Goal: Information Seeking & Learning: Learn about a topic

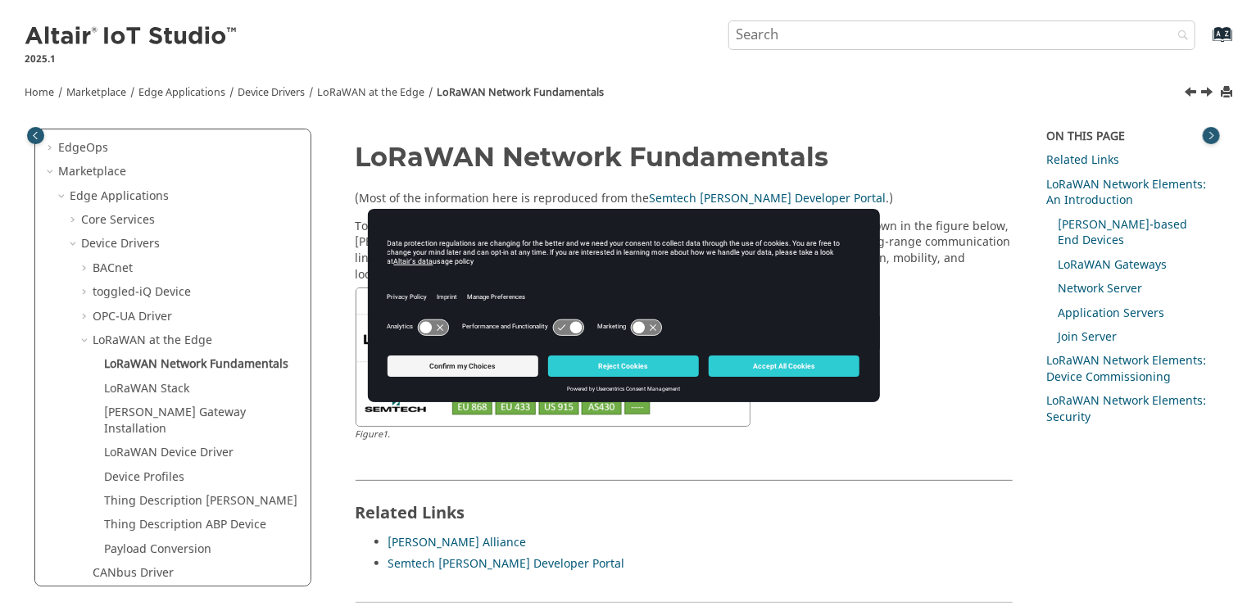
click at [780, 365] on button "Accept All Cookies" at bounding box center [784, 366] width 151 height 21
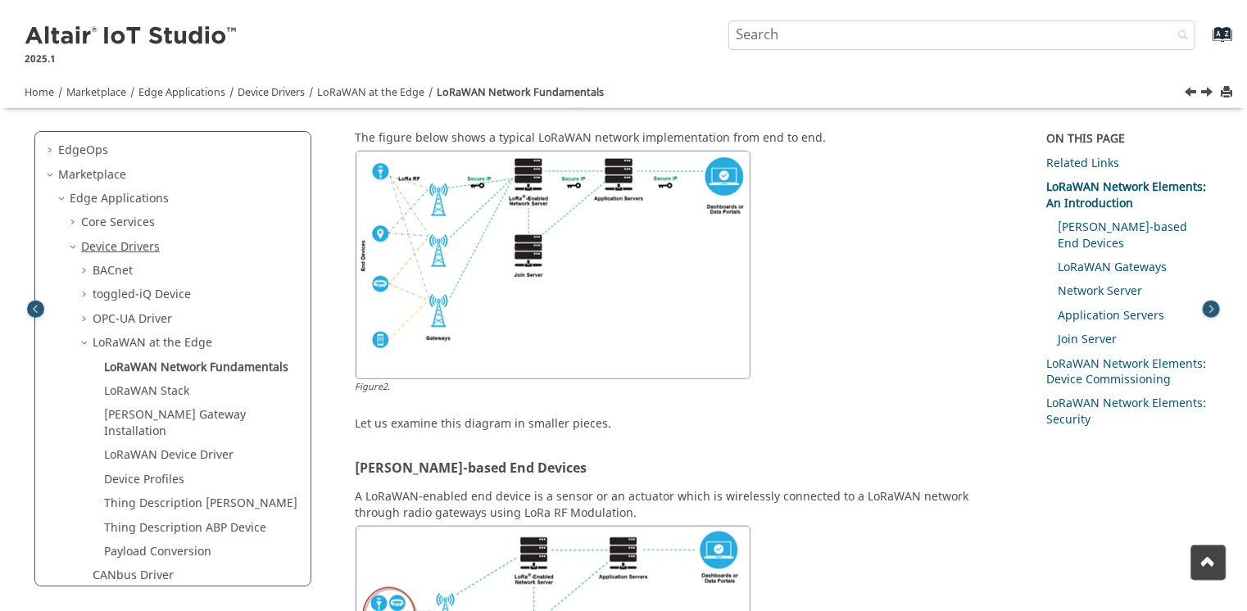
scroll to position [1147, 0]
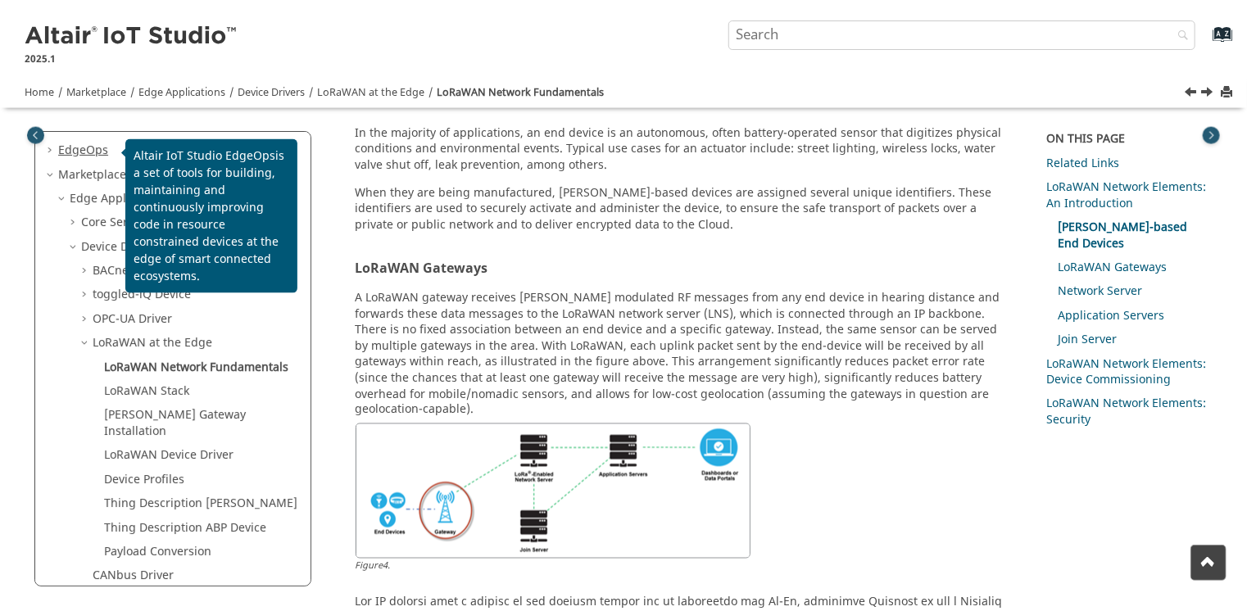
click at [96, 144] on span "EdgeOps" at bounding box center [83, 150] width 50 height 17
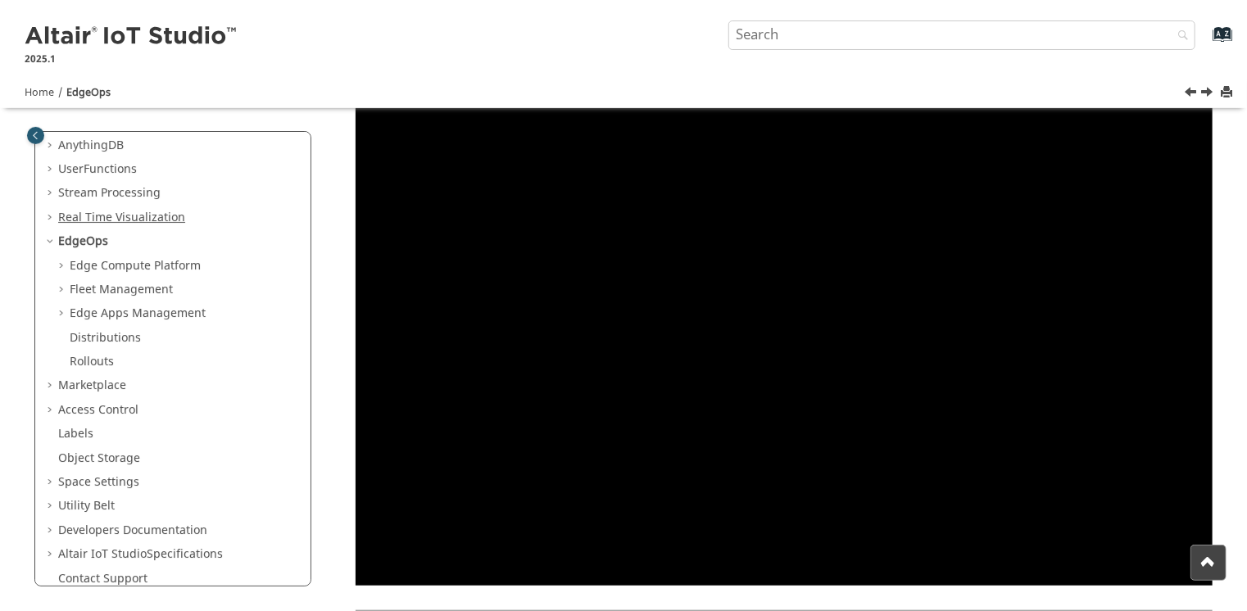
scroll to position [134, 0]
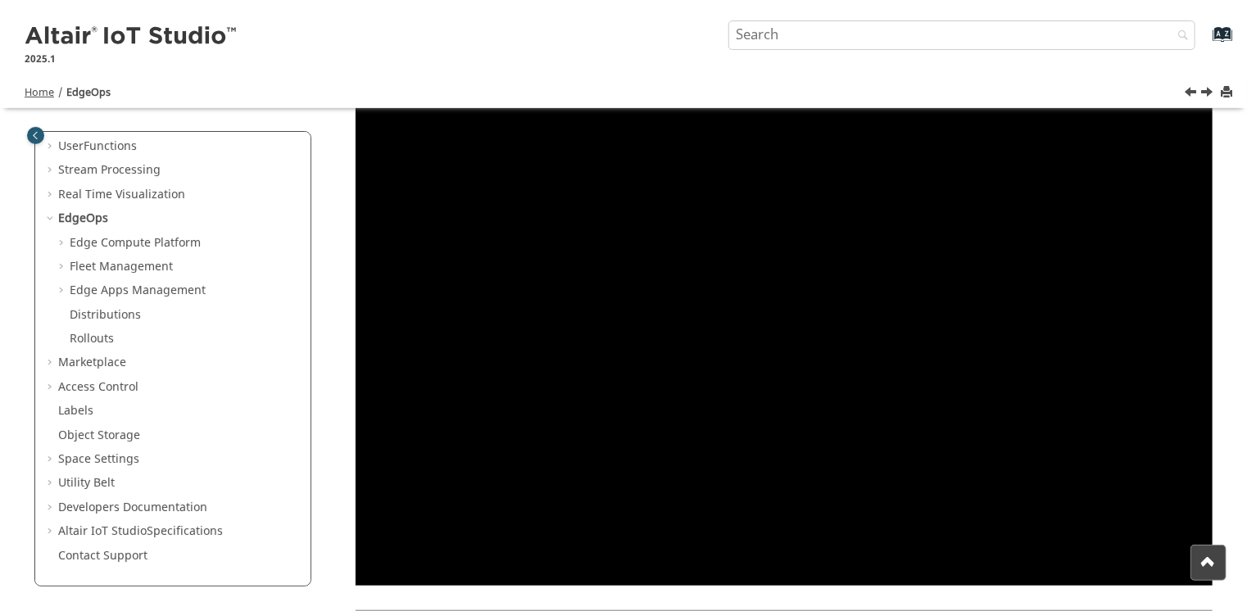
click at [41, 94] on span "Home" at bounding box center [39, 92] width 29 height 15
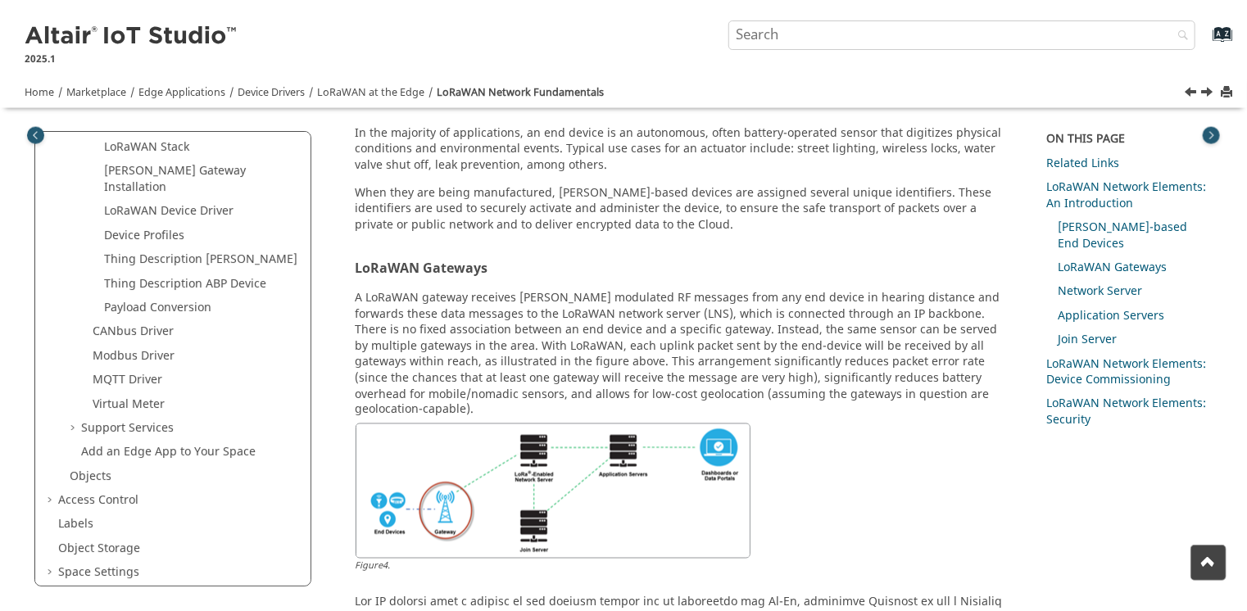
scroll to position [364, 0]
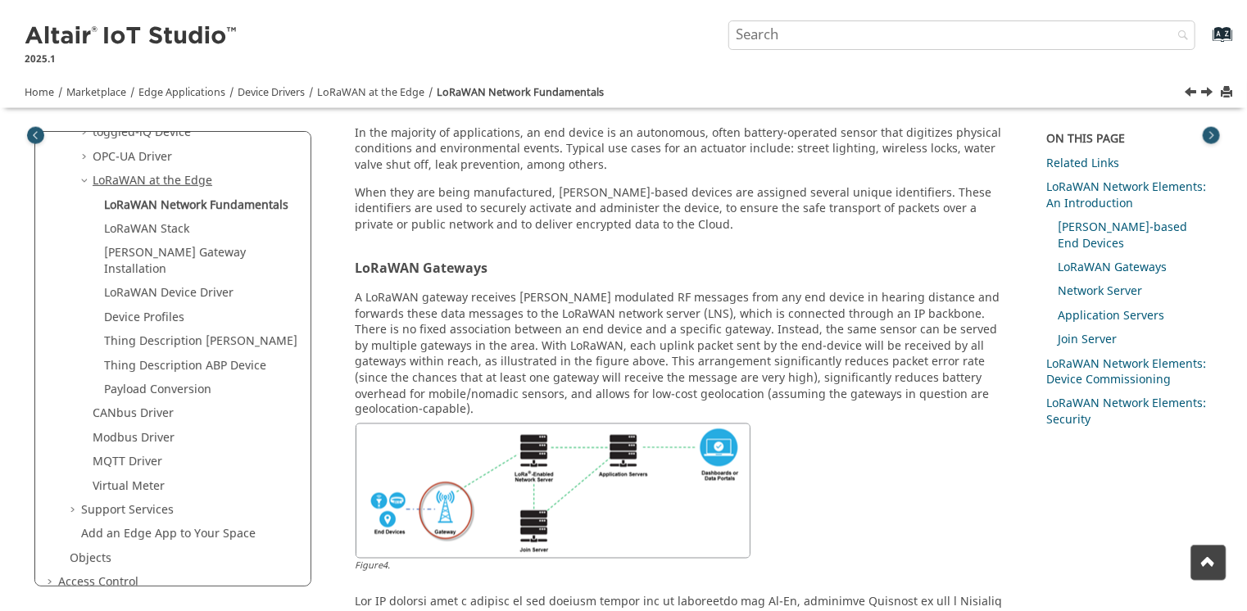
click at [122, 179] on link "LoRaWAN at the Edge" at bounding box center [153, 180] width 120 height 17
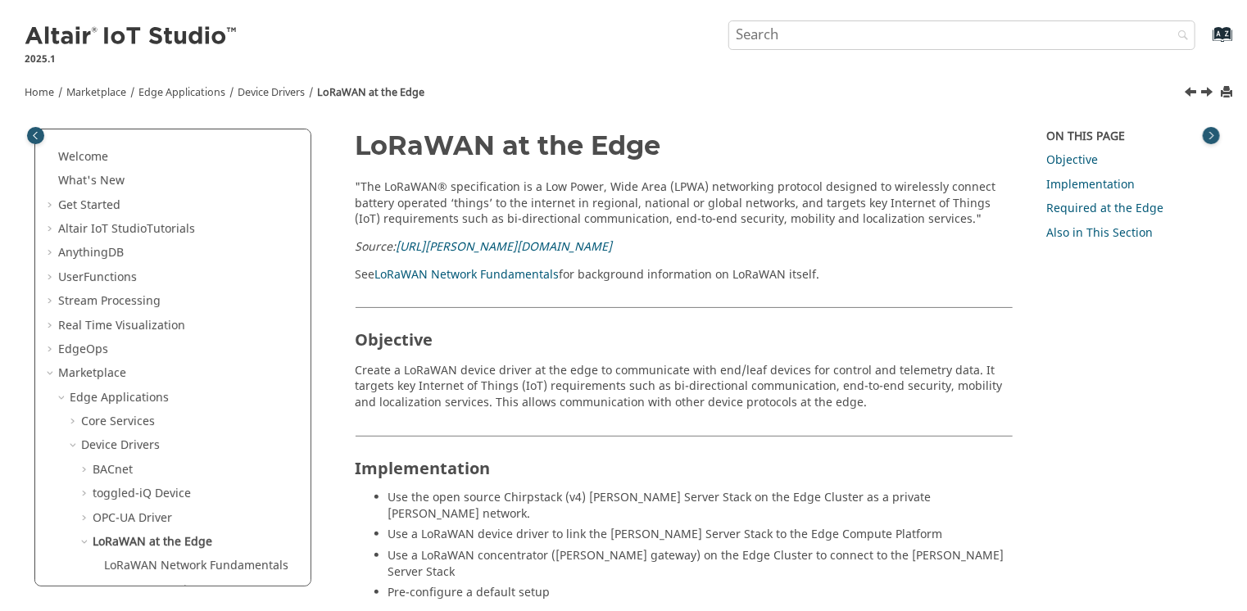
scroll to position [176, 0]
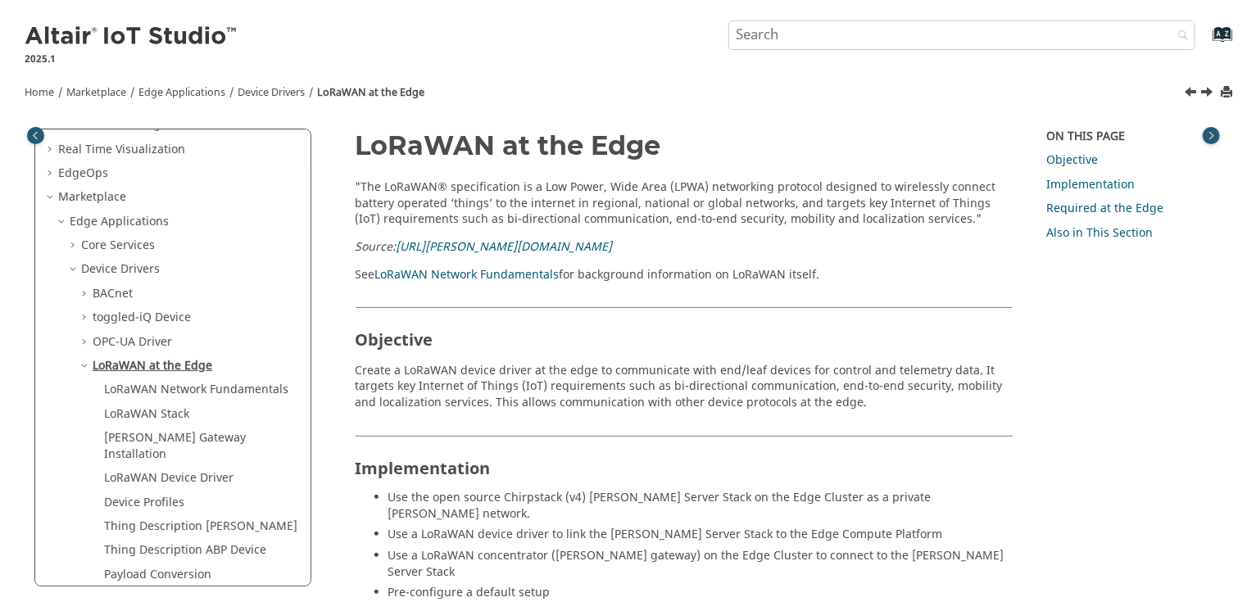
click at [161, 365] on link "LoRaWAN at the Edge" at bounding box center [153, 365] width 120 height 17
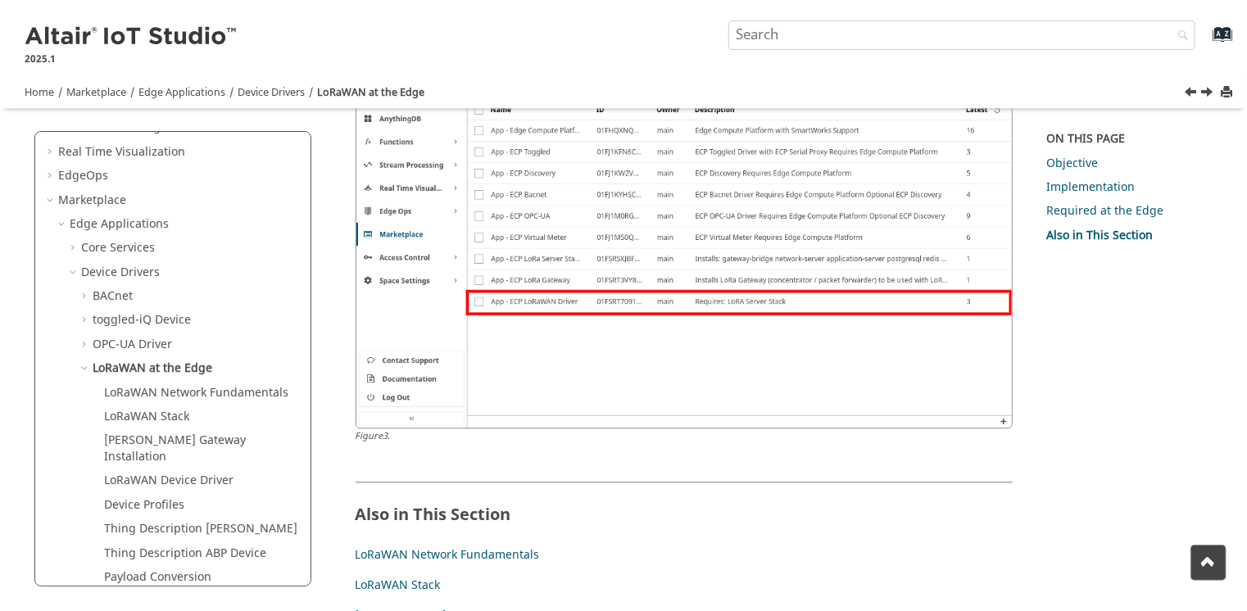
scroll to position [1621, 0]
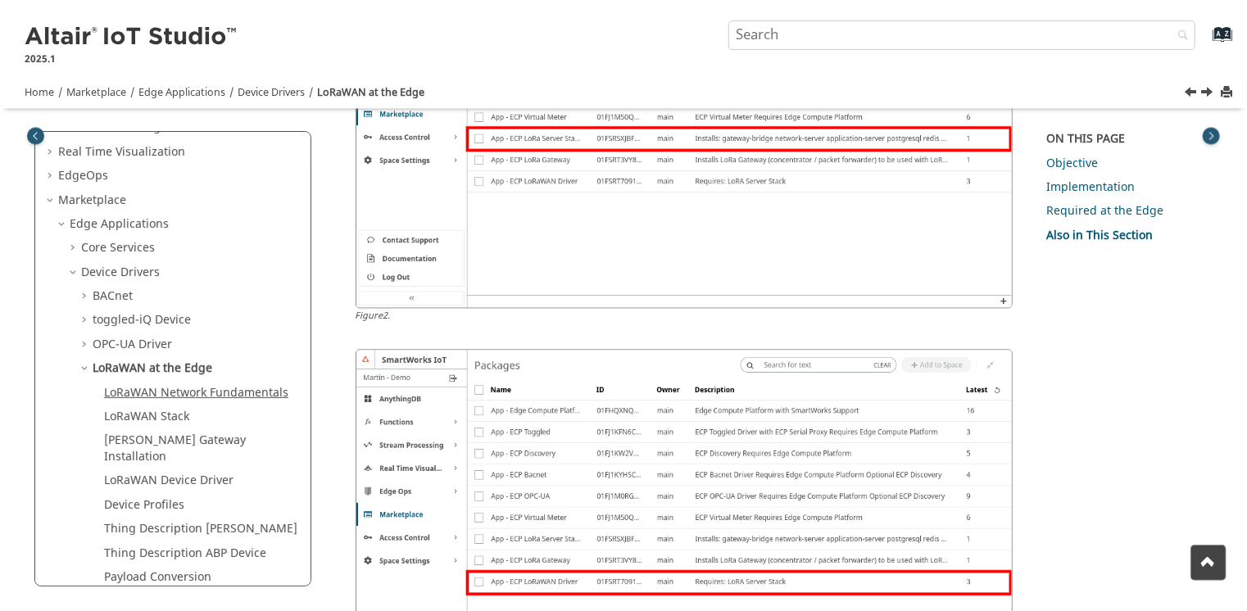
click at [268, 388] on link "LoRaWAN Network Fundamentals" at bounding box center [196, 392] width 184 height 17
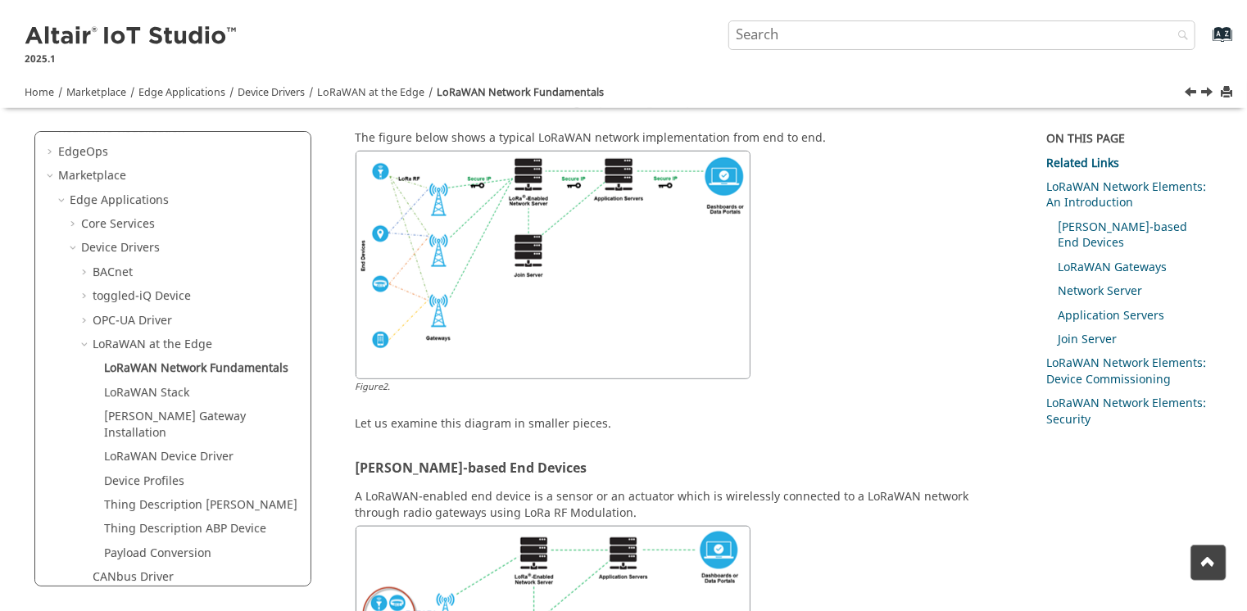
scroll to position [82, 0]
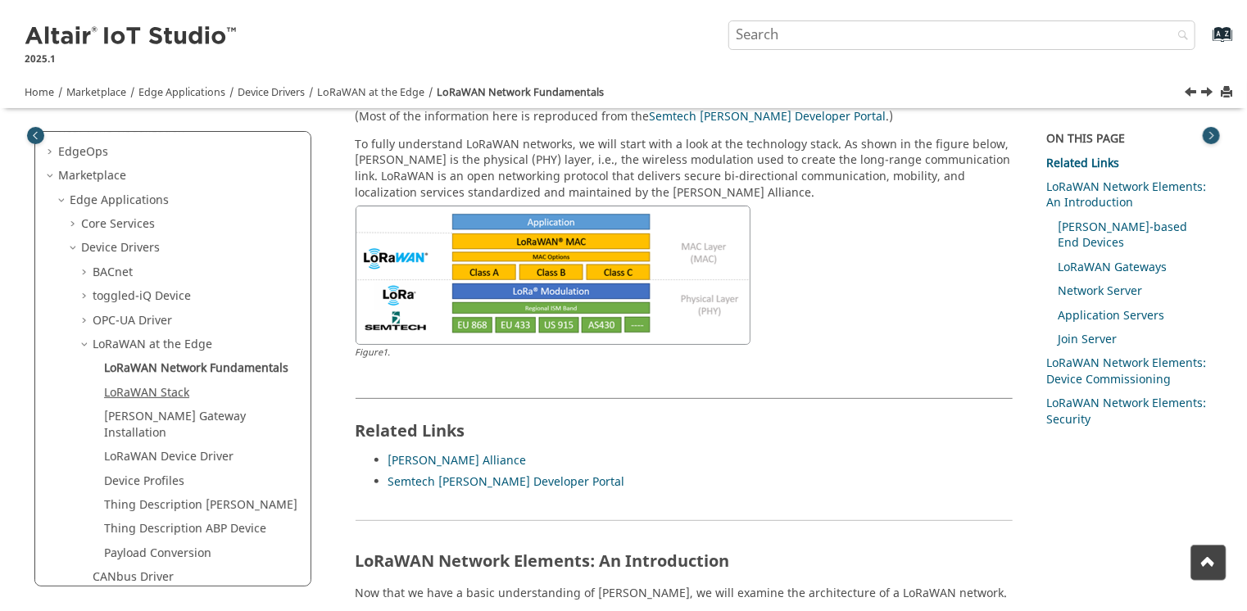
click at [139, 388] on link "LoRaWAN Stack" at bounding box center [146, 392] width 85 height 17
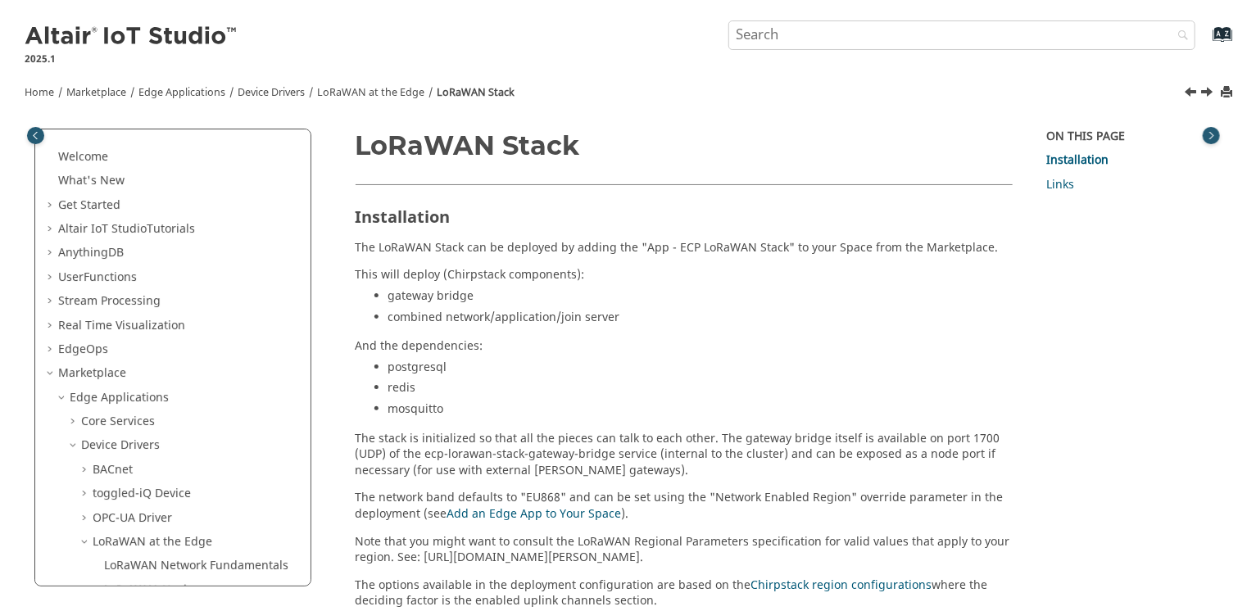
scroll to position [224, 0]
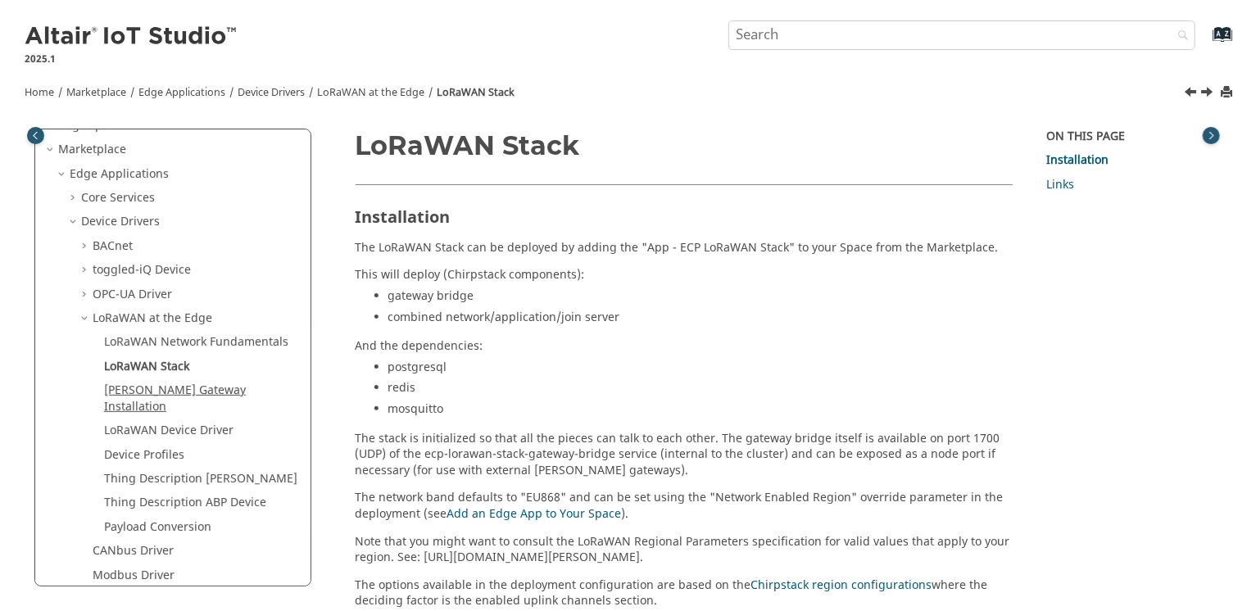
click at [184, 390] on link "[PERSON_NAME] Gateway Installation" at bounding box center [175, 399] width 142 height 34
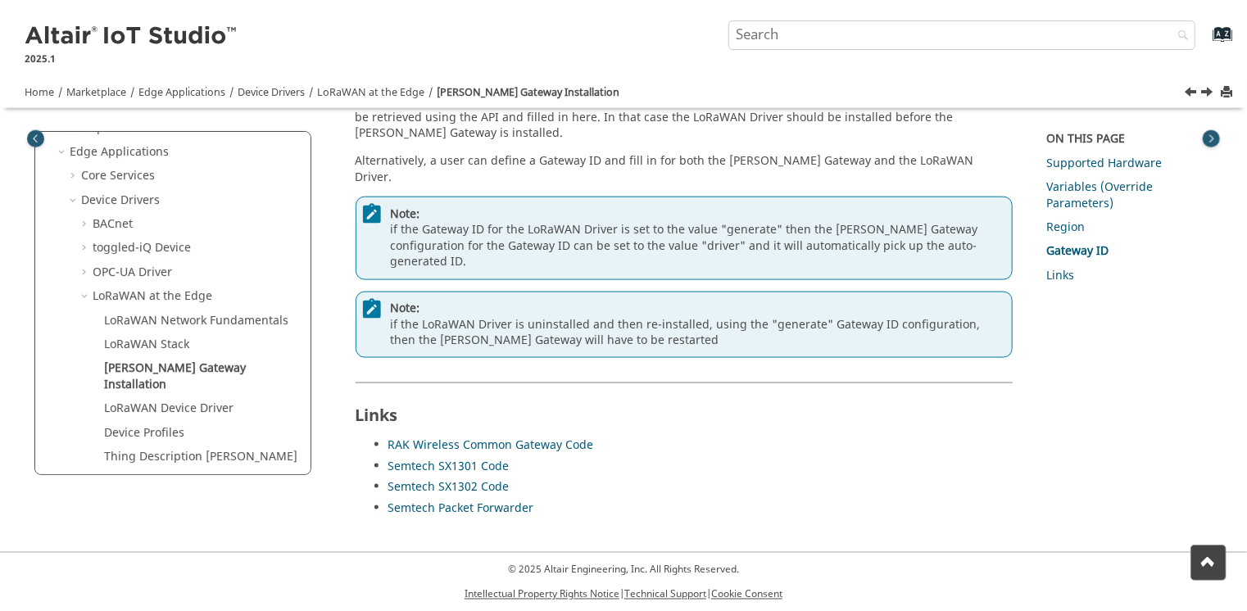
scroll to position [1012, 0]
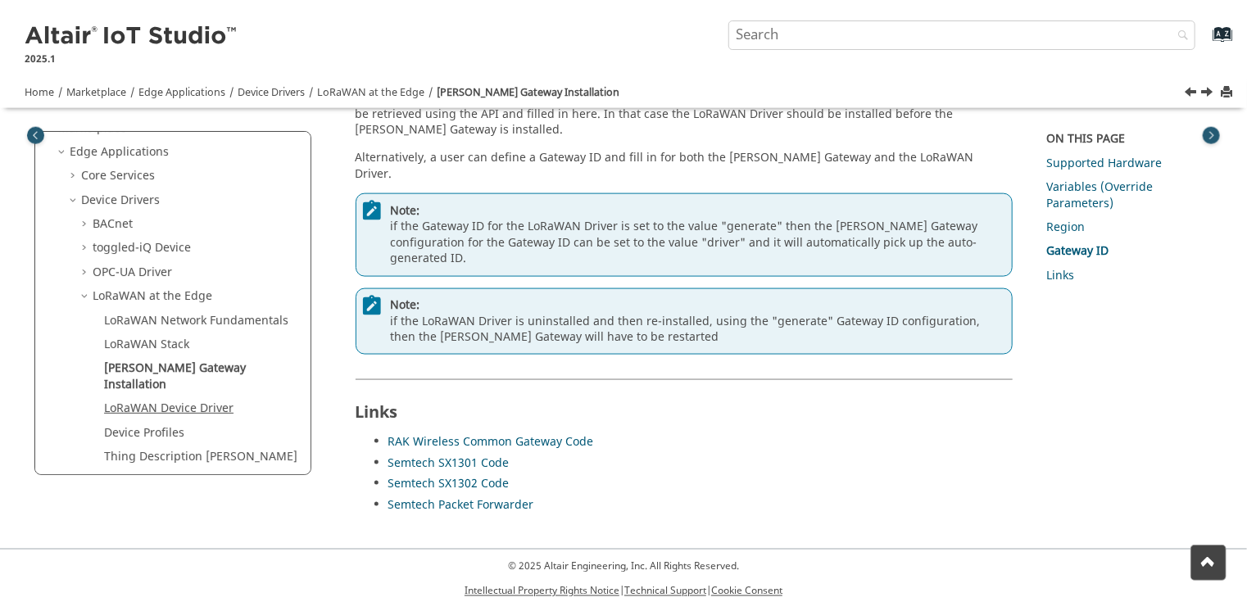
click at [157, 400] on link "LoRaWAN Device Driver" at bounding box center [168, 408] width 129 height 17
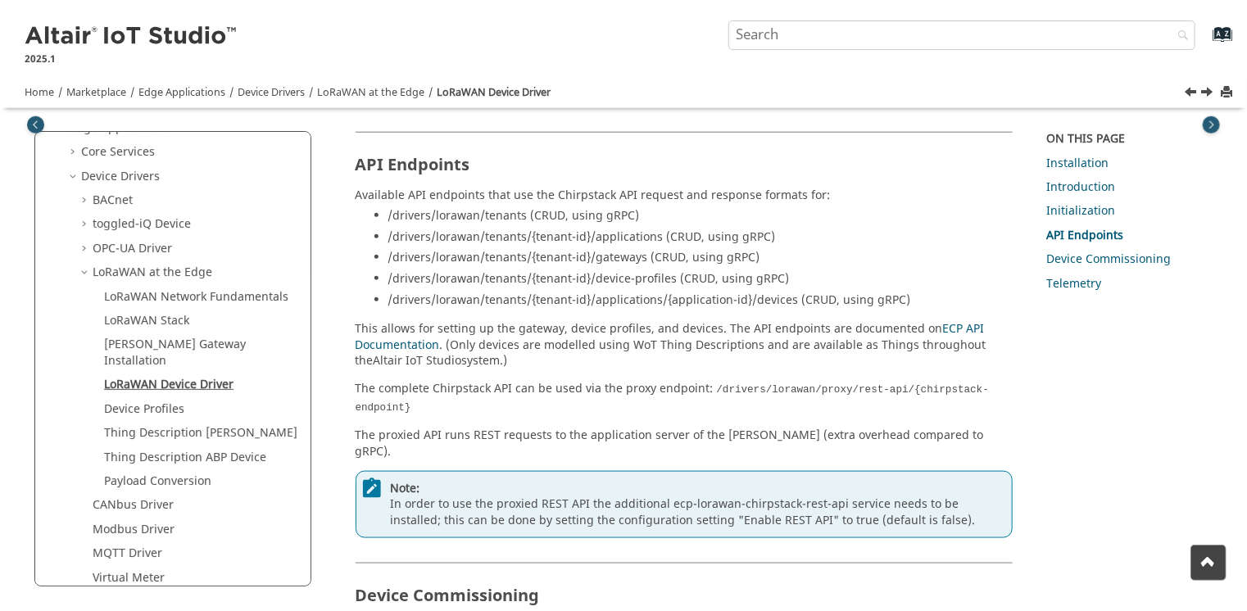
scroll to position [773, 0]
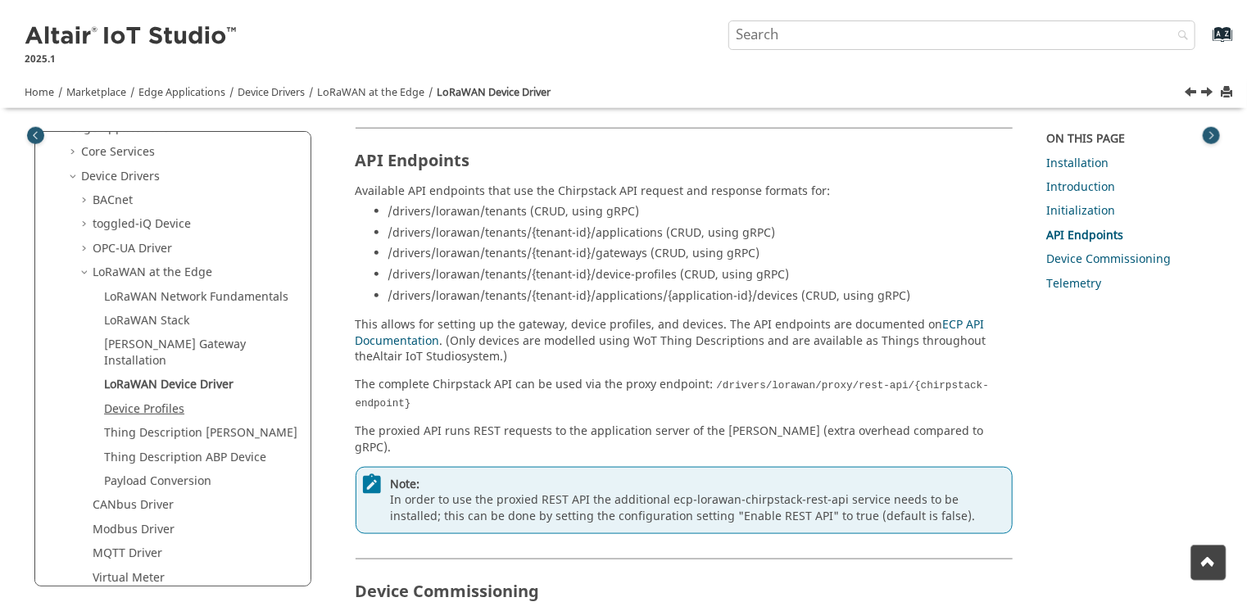
click at [170, 401] on link "Device Profiles" at bounding box center [144, 409] width 80 height 17
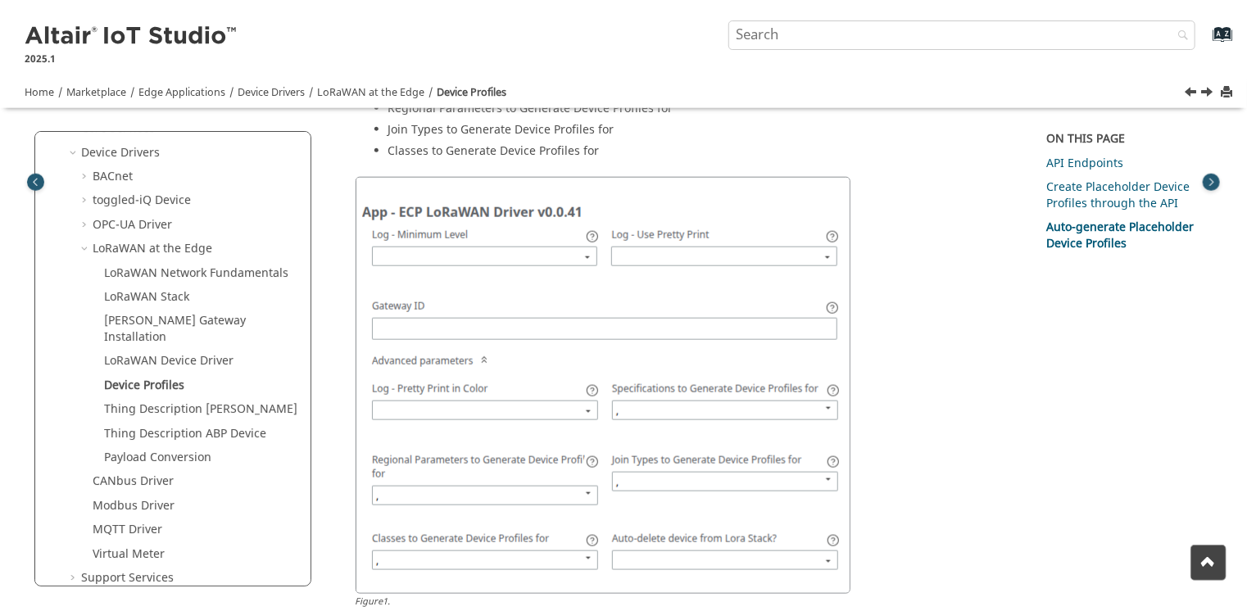
scroll to position [983, 0]
